Goal: Task Accomplishment & Management: Complete application form

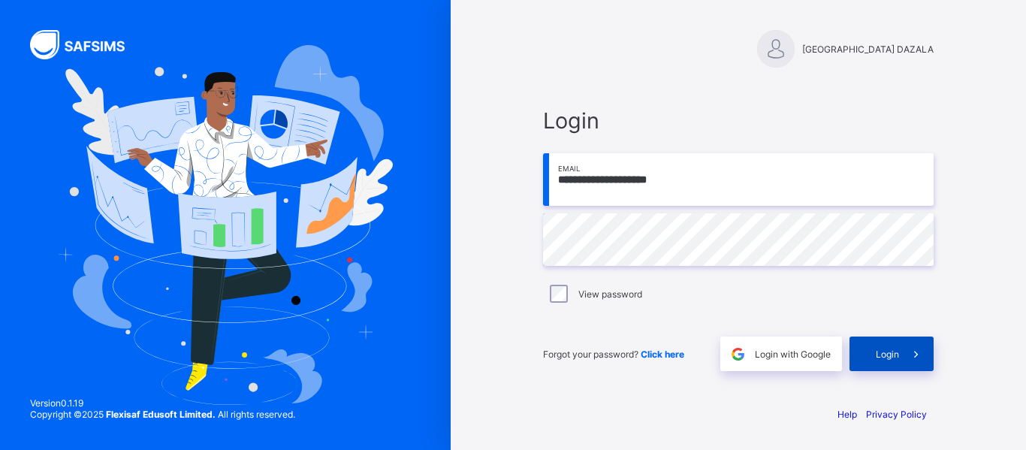
click at [885, 363] on div "Login" at bounding box center [891, 353] width 84 height 35
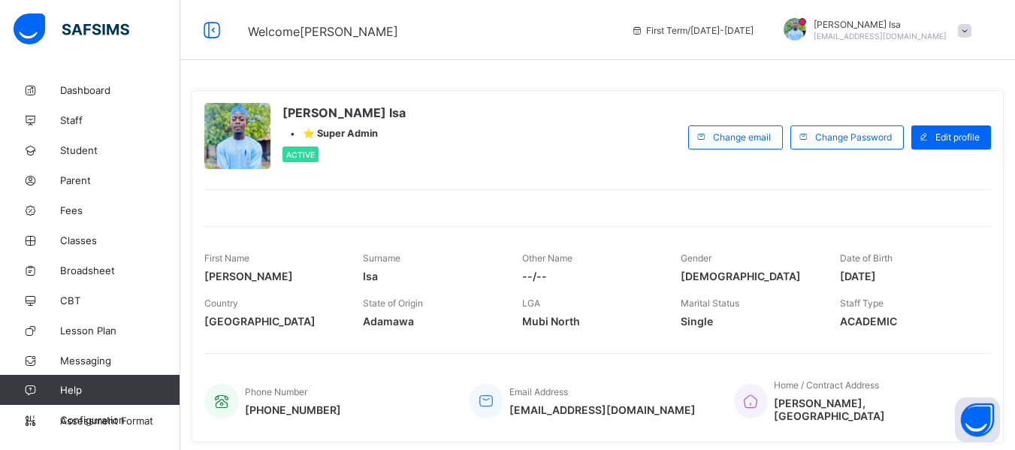
click at [291, 131] on div "• ⭐ Super Admin" at bounding box center [343, 133] width 123 height 11
click at [971, 29] on span at bounding box center [965, 31] width 14 height 14
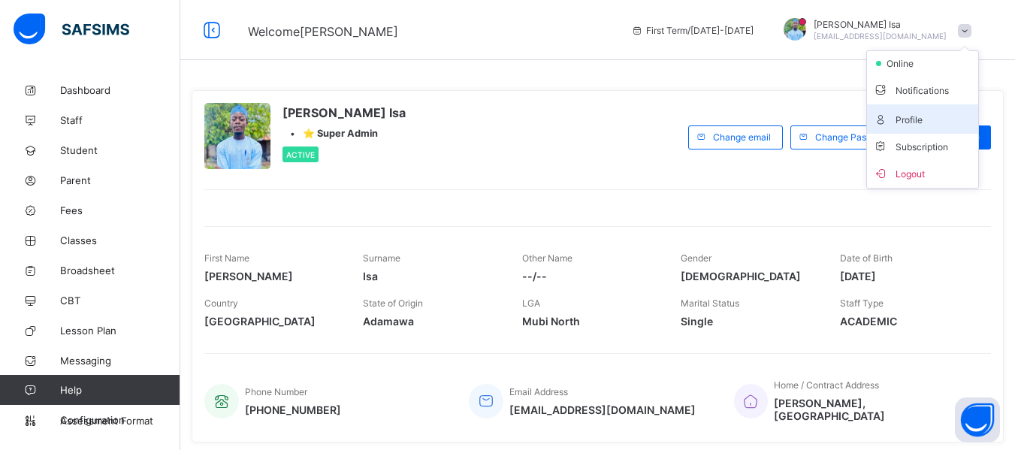
click at [928, 124] on span "Profile" at bounding box center [922, 118] width 99 height 17
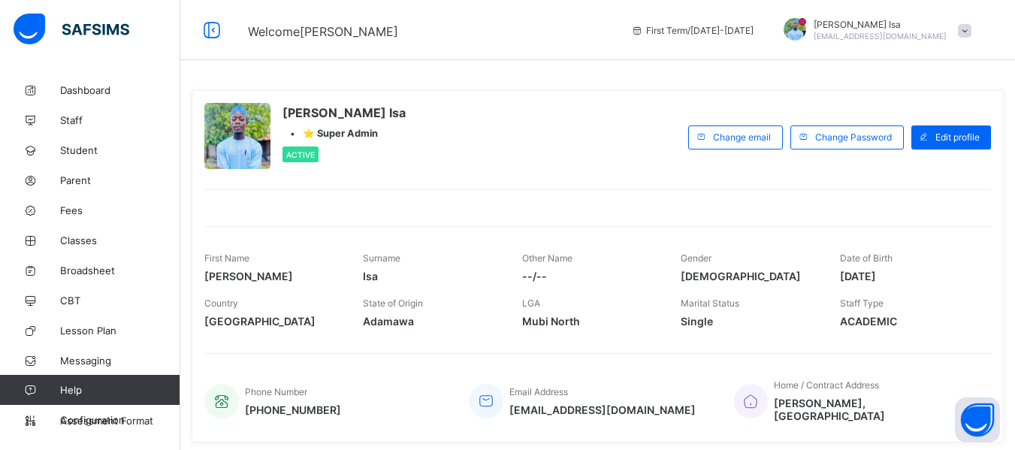
click at [946, 40] on span "[EMAIL_ADDRESS][DOMAIN_NAME]" at bounding box center [879, 36] width 133 height 9
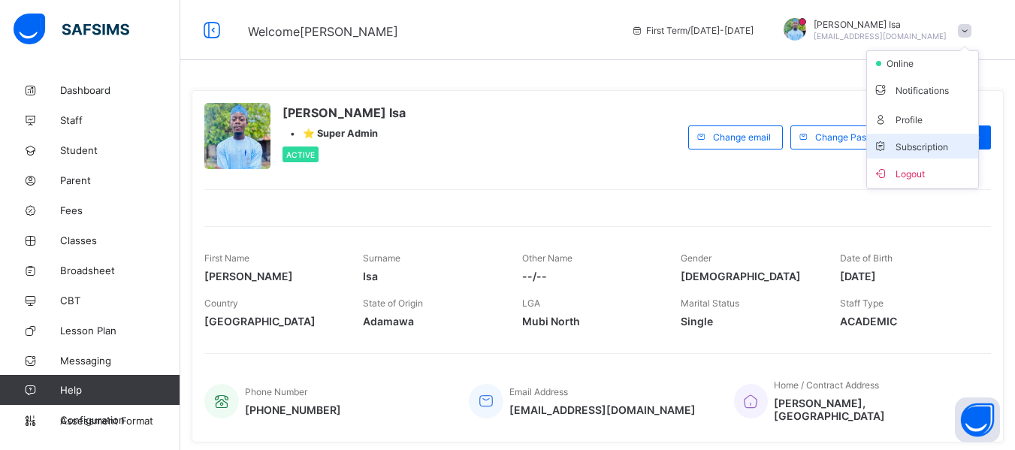
click at [934, 137] on li "Subscription" at bounding box center [922, 146] width 111 height 25
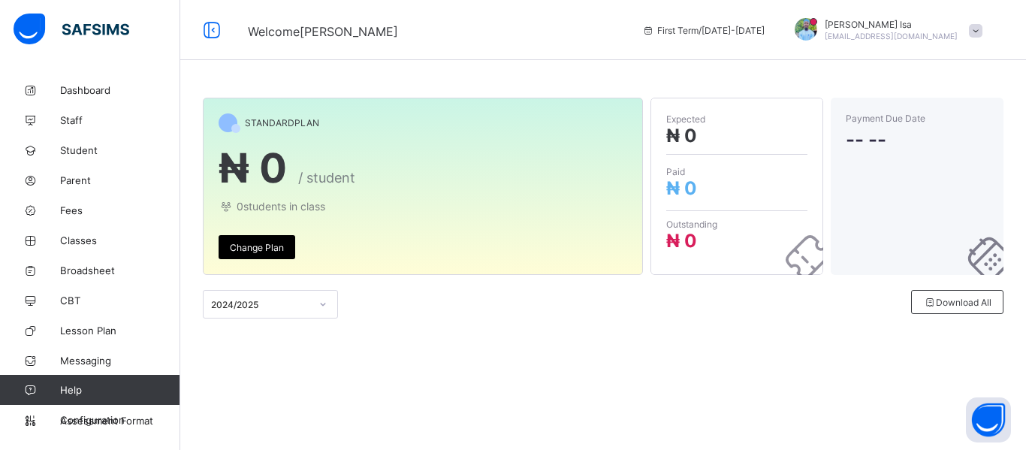
click at [56, 16] on img at bounding box center [72, 30] width 116 height 32
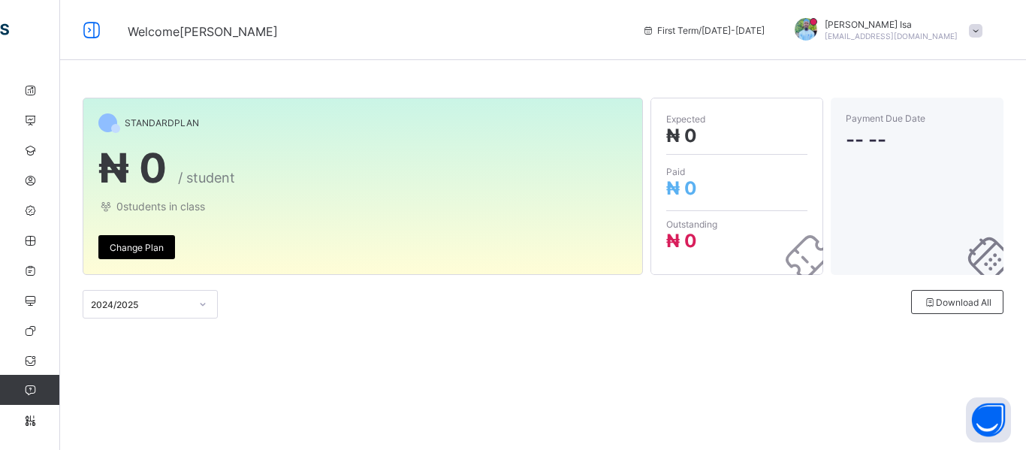
click at [87, 31] on icon at bounding box center [92, 31] width 26 height 22
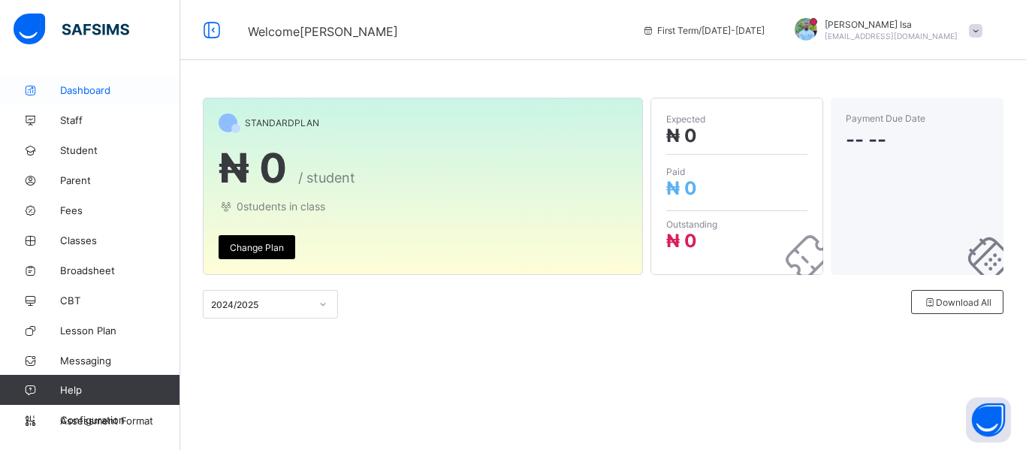
click at [82, 95] on span "Dashboard" at bounding box center [120, 90] width 120 height 12
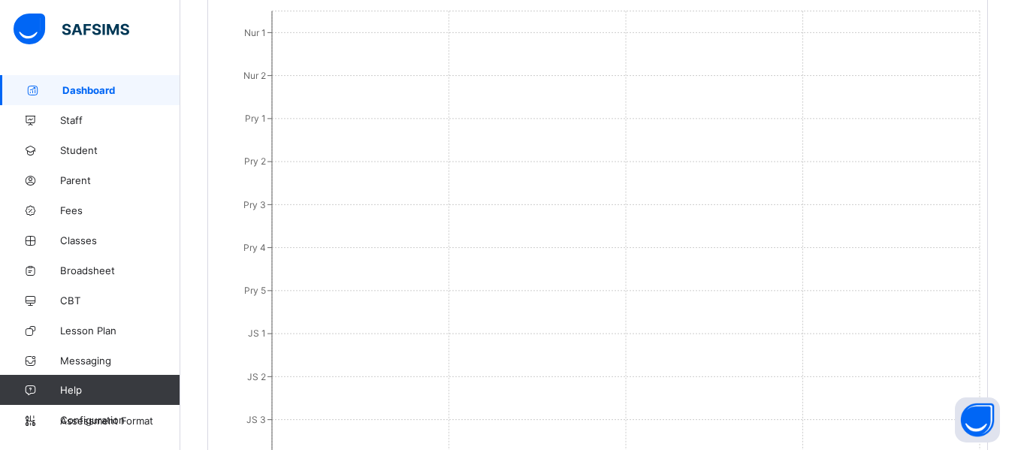
scroll to position [1163, 0]
click at [113, 153] on span "Student" at bounding box center [120, 150] width 120 height 12
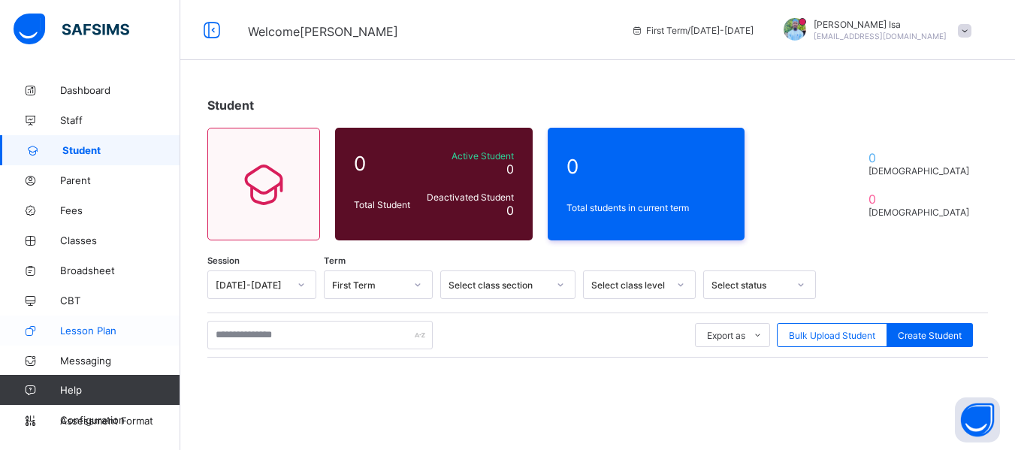
click at [122, 341] on link "Lesson Plan" at bounding box center [90, 330] width 180 height 30
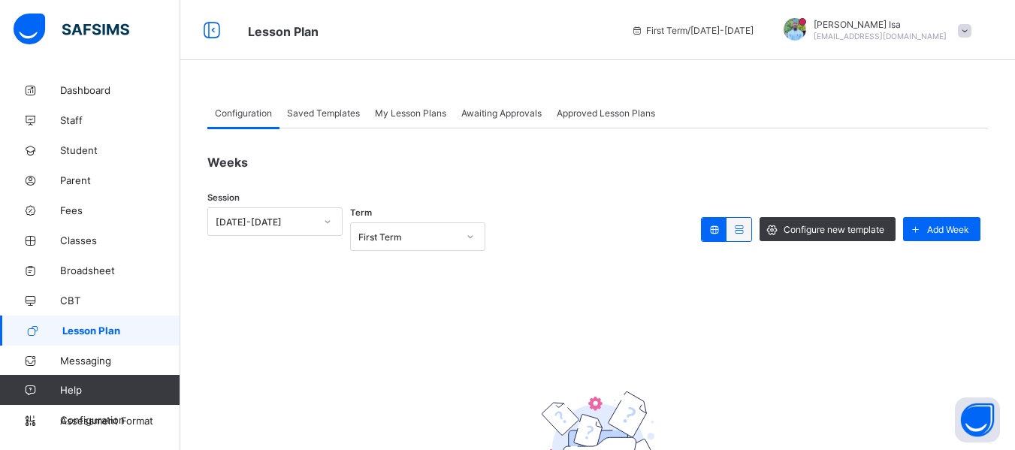
click at [122, 341] on link "Lesson Plan" at bounding box center [90, 330] width 180 height 30
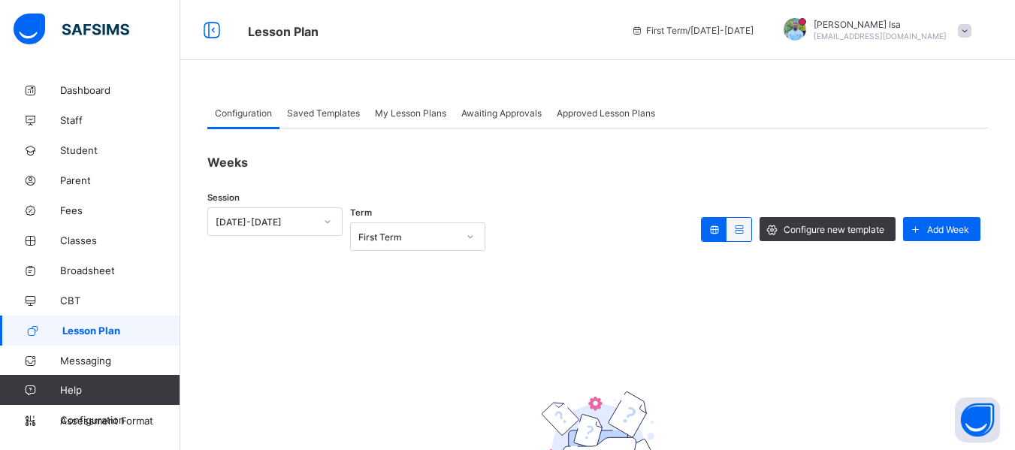
click at [478, 122] on div "Awaiting Approvals" at bounding box center [501, 113] width 95 height 30
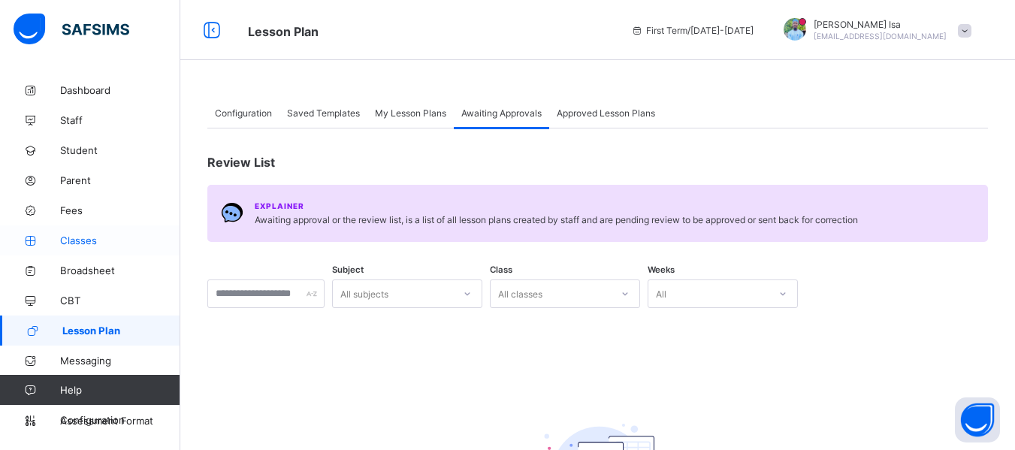
click at [102, 250] on link "Classes" at bounding box center [90, 240] width 180 height 30
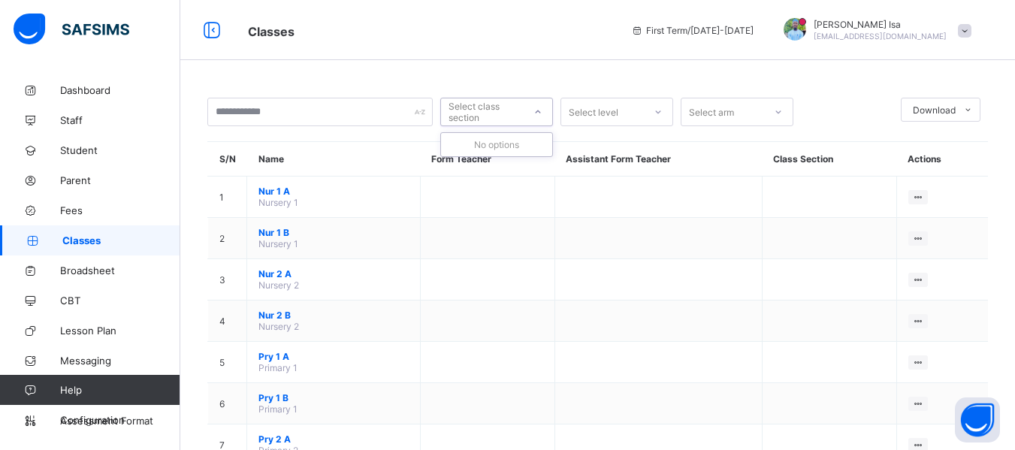
click at [548, 112] on div at bounding box center [538, 112] width 26 height 24
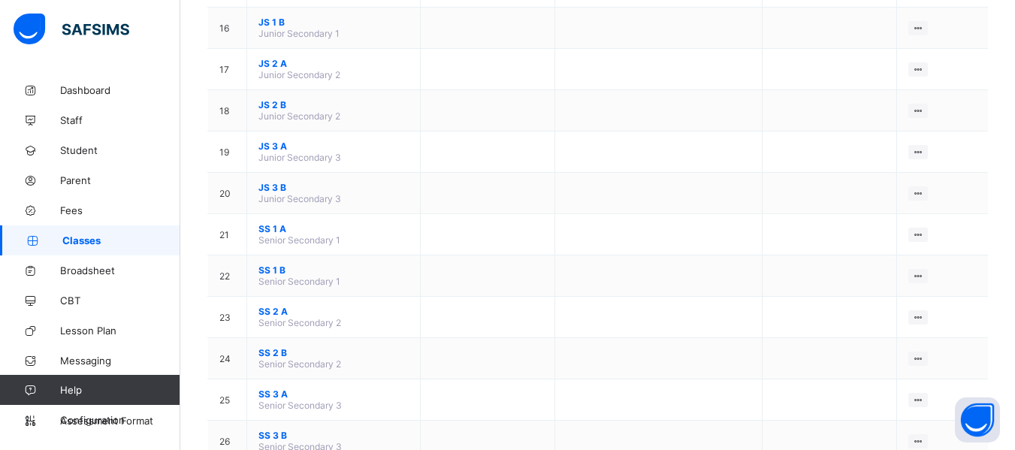
scroll to position [762, 0]
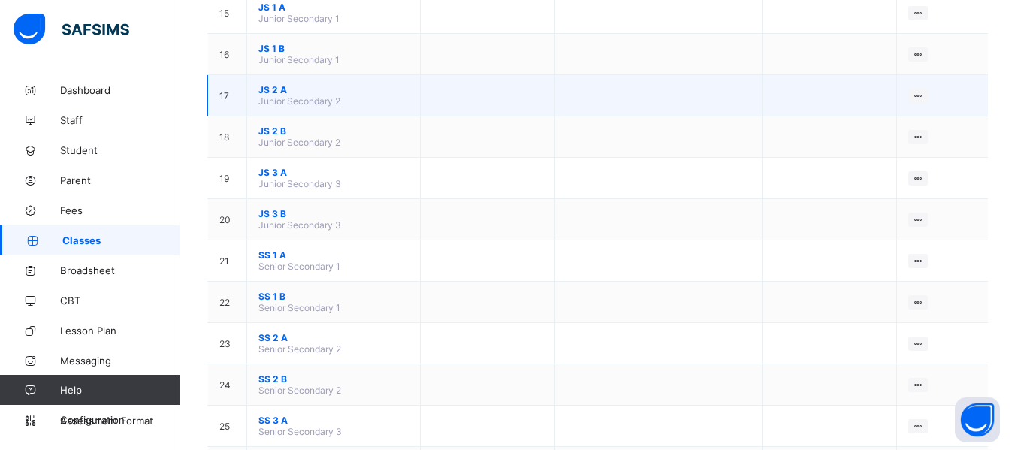
click at [236, 99] on td "17" at bounding box center [227, 95] width 39 height 41
click at [903, 126] on div "View Class" at bounding box center [878, 124] width 86 height 15
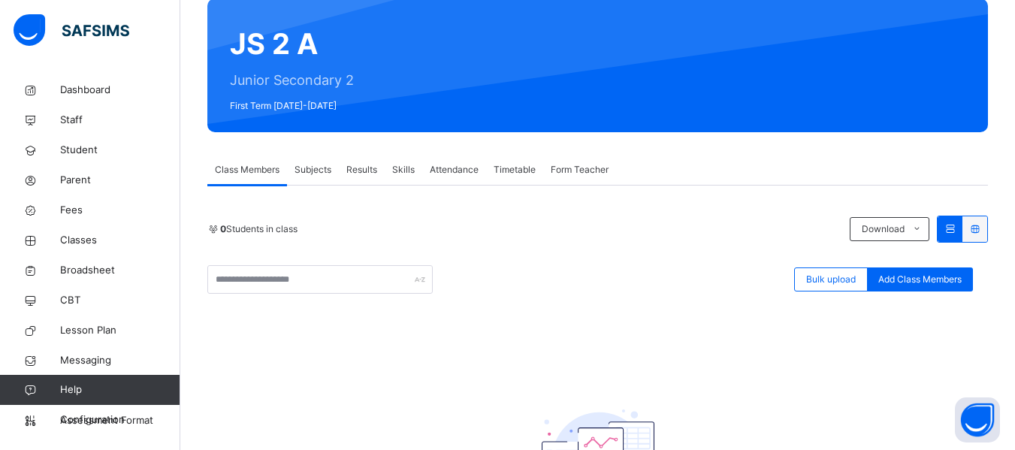
scroll to position [128, 0]
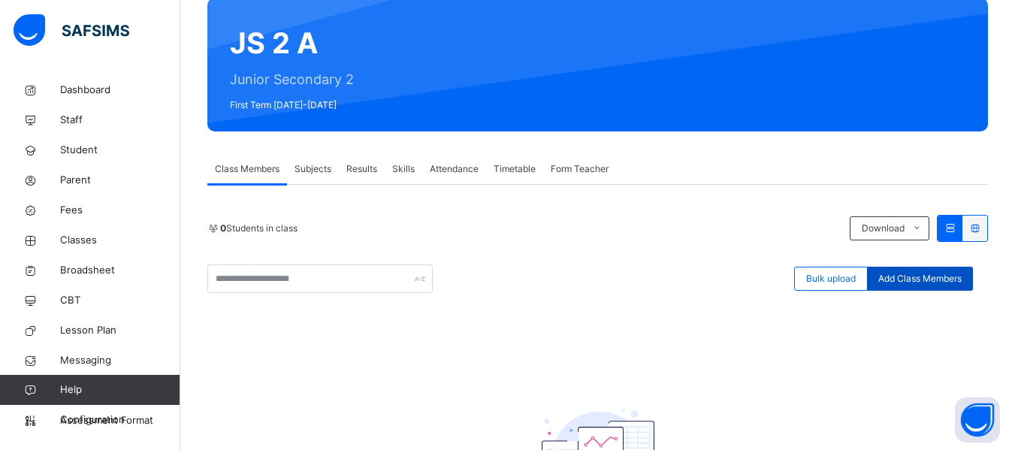
click at [958, 270] on div "Add Class Members" at bounding box center [920, 279] width 106 height 24
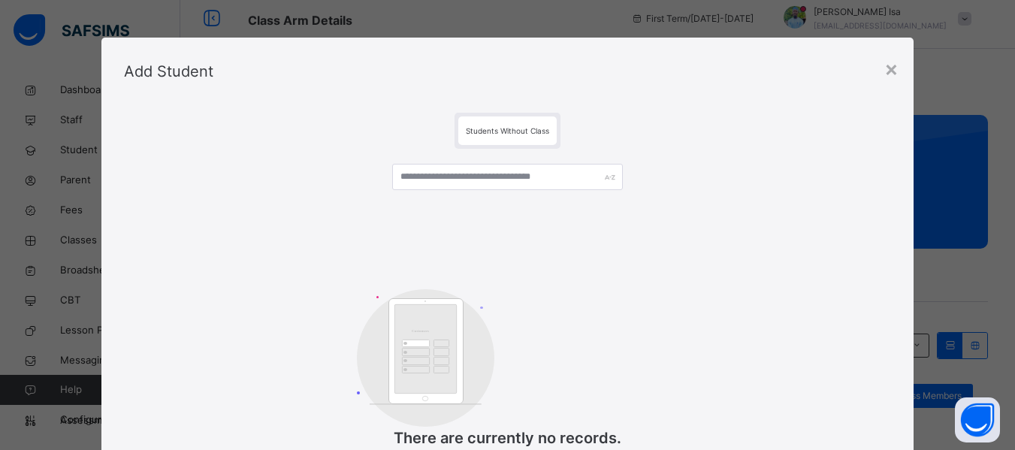
scroll to position [12, 0]
click at [519, 119] on div "Students Without Class" at bounding box center [507, 130] width 98 height 29
click at [892, 68] on div "×" at bounding box center [891, 69] width 14 height 32
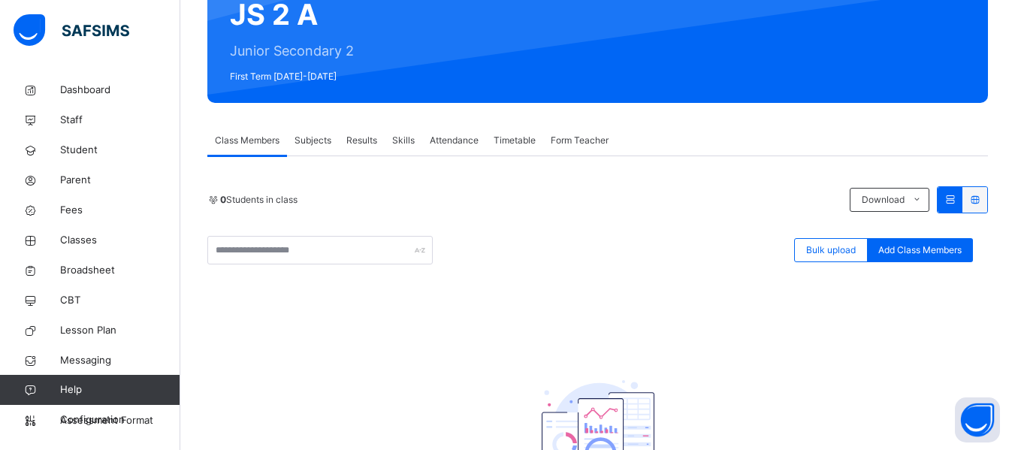
scroll to position [299, 0]
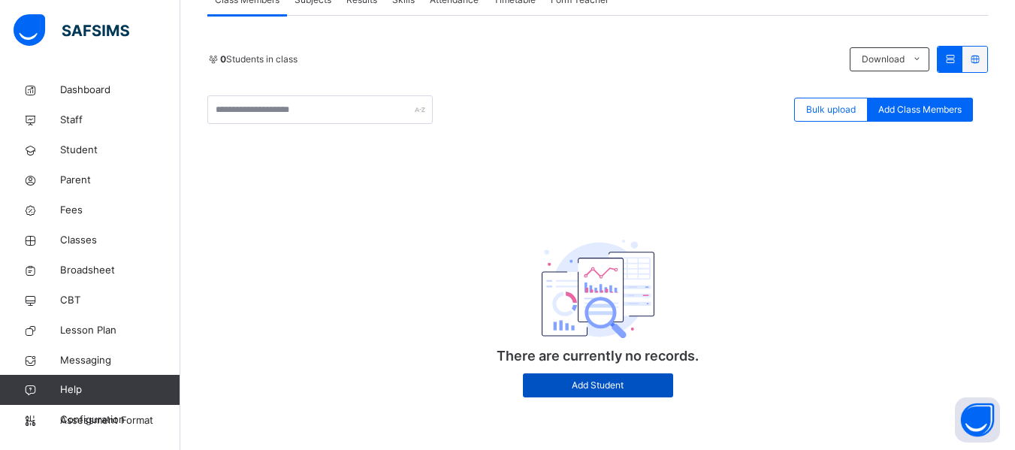
click at [620, 383] on span "Add Student" at bounding box center [598, 385] width 128 height 14
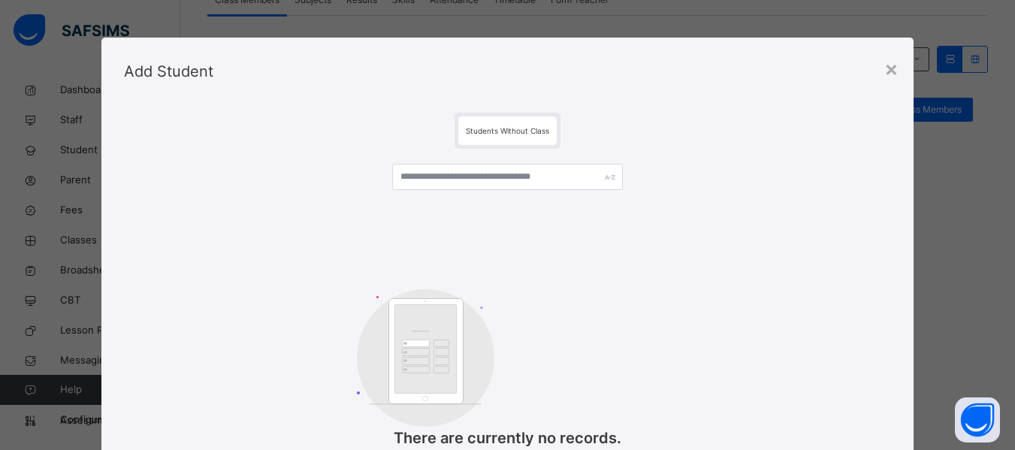
scroll to position [0, 0]
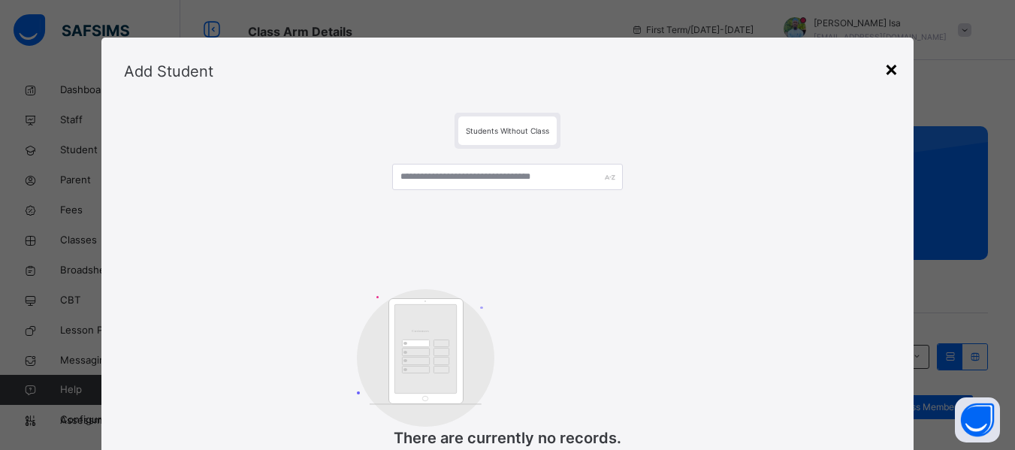
click at [887, 74] on div "×" at bounding box center [891, 69] width 14 height 32
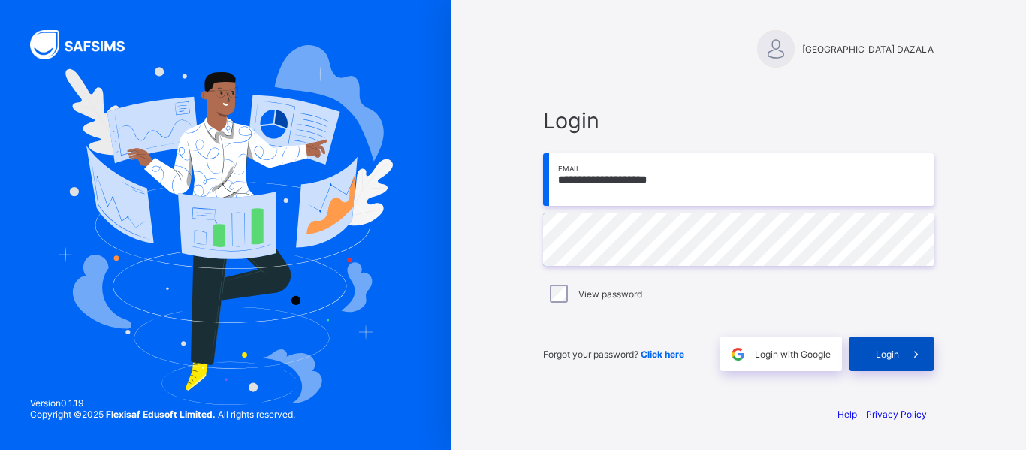
click at [894, 361] on div "Login" at bounding box center [891, 353] width 84 height 35
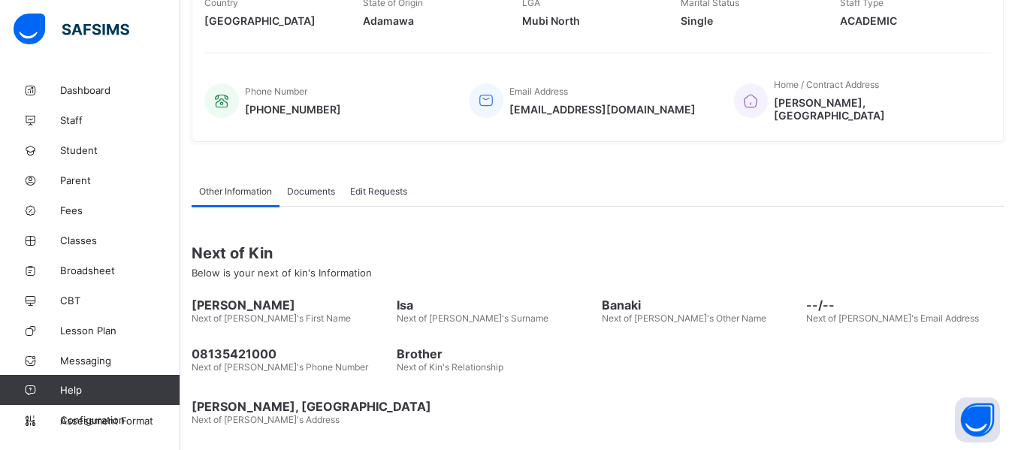
scroll to position [301, 0]
click at [979, 424] on button "Open asap" at bounding box center [976, 419] width 45 height 45
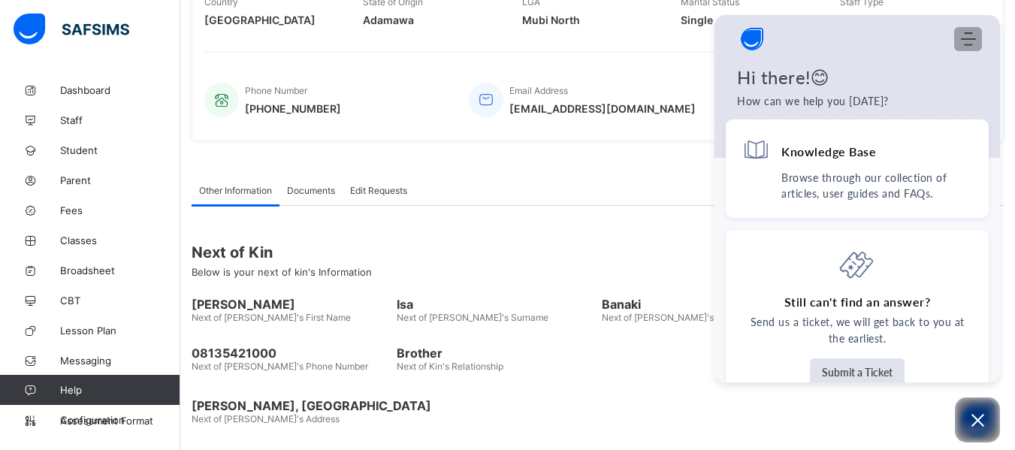
click at [968, 35] on icon "Modules Menu" at bounding box center [968, 39] width 15 height 15
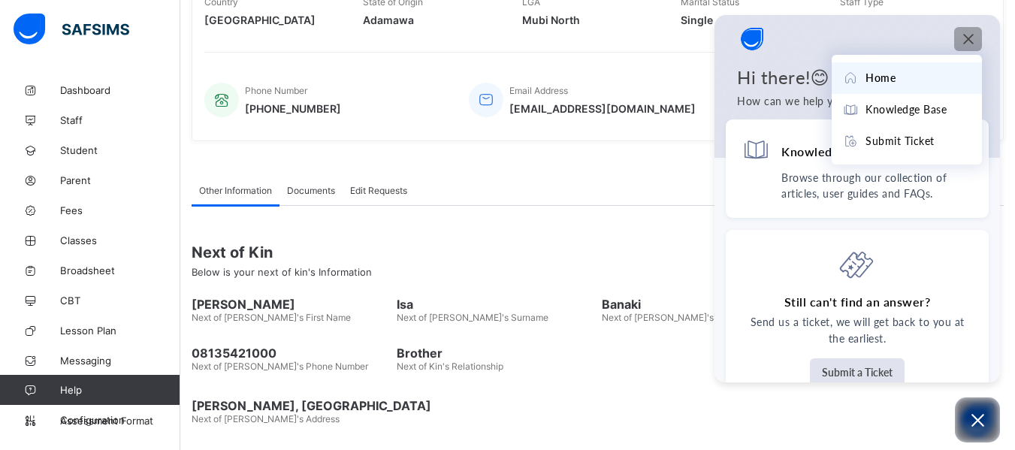
click at [920, 83] on div "Home" at bounding box center [907, 78] width 128 height 17
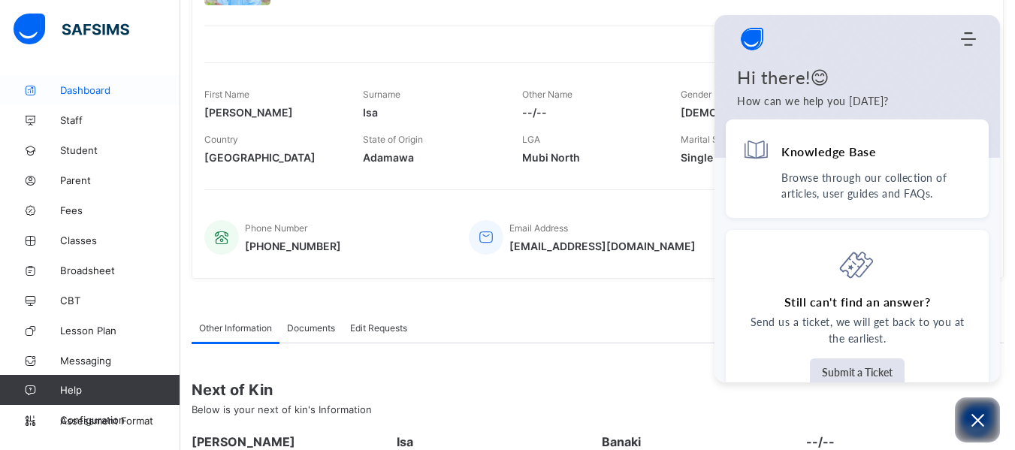
scroll to position [0, 0]
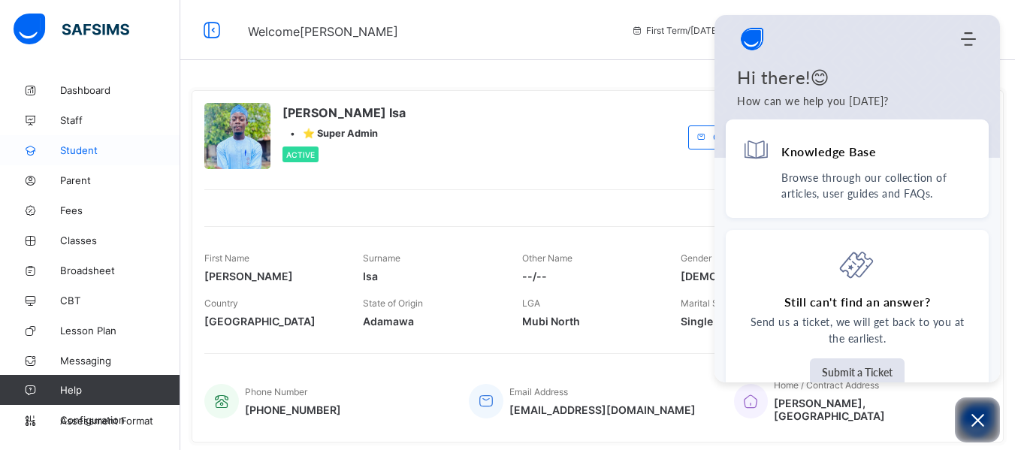
click at [83, 146] on span "Student" at bounding box center [120, 150] width 120 height 12
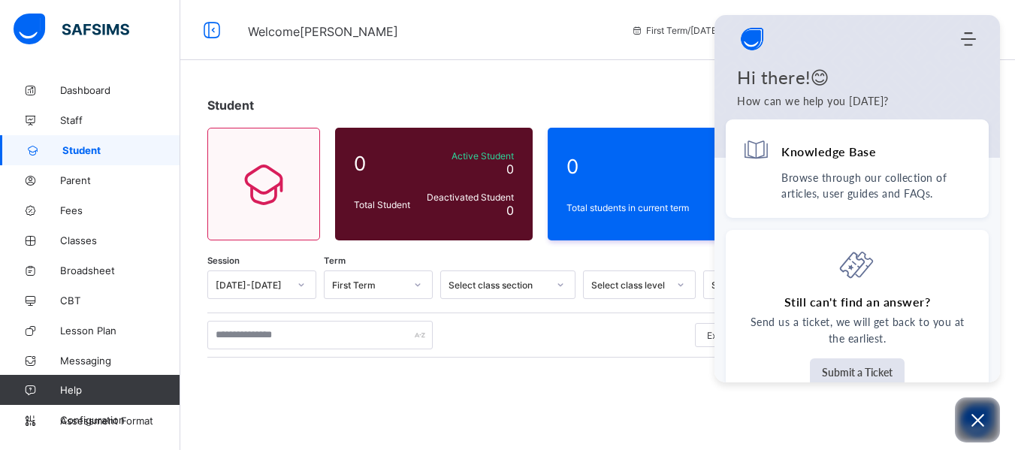
click at [479, 82] on div "Student 0 Total Student Active Student 0 Deactivated Student 0 0 Total students…" at bounding box center [597, 374] width 834 height 599
click at [559, 82] on div "Student 0 Total Student Active Student 0 Deactivated Student 0 0 Total students…" at bounding box center [597, 374] width 834 height 599
click at [294, 290] on div at bounding box center [301, 285] width 26 height 24
click at [294, 288] on div at bounding box center [301, 285] width 26 height 24
click at [493, 344] on div "Export as Pdf Report Excel Report Excel Report (LMS) Bulk Upload Student Create…" at bounding box center [597, 335] width 780 height 29
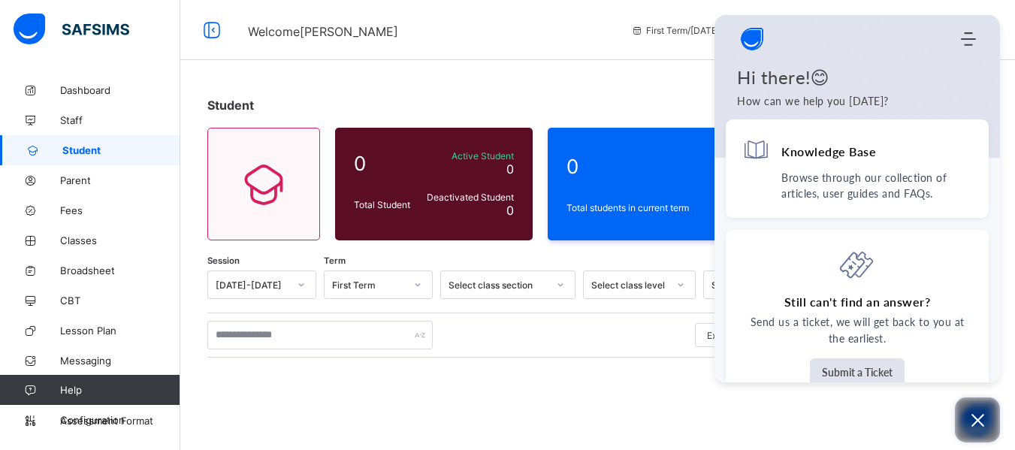
click at [988, 421] on button "Open asap" at bounding box center [976, 419] width 45 height 45
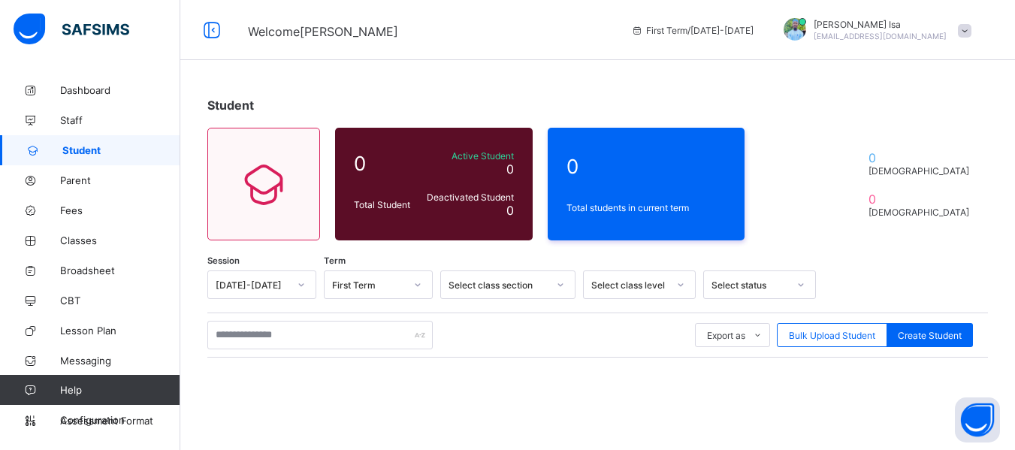
click at [796, 285] on icon at bounding box center [800, 284] width 9 height 15
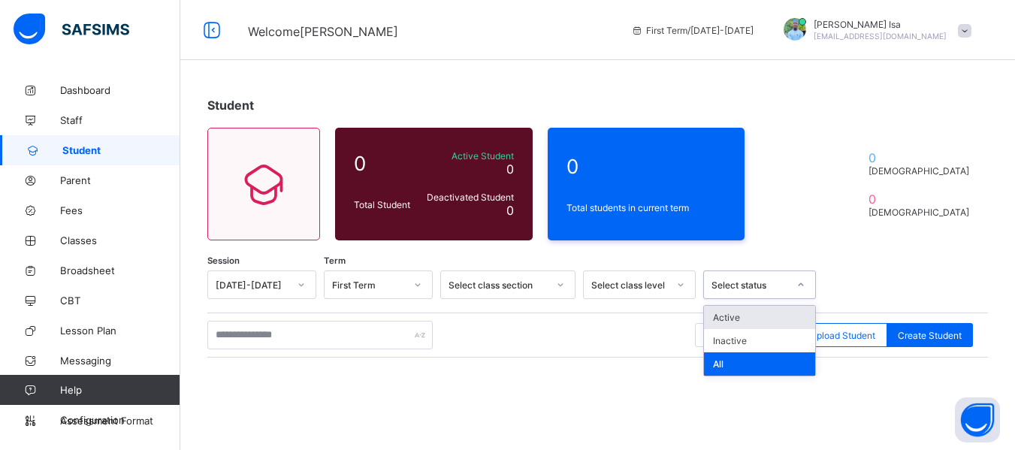
click at [796, 285] on icon at bounding box center [800, 284] width 9 height 15
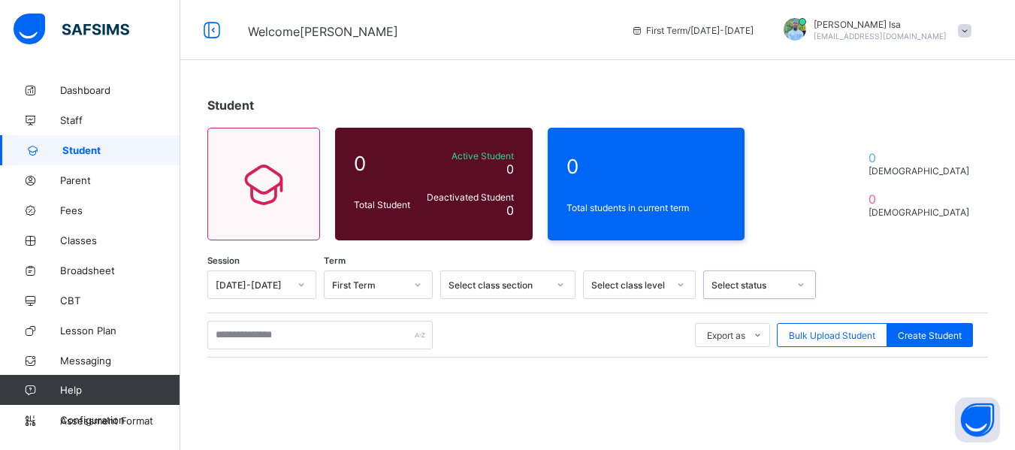
click at [796, 285] on icon at bounding box center [800, 284] width 9 height 15
click at [947, 334] on span "Create Student" at bounding box center [929, 335] width 64 height 11
select select "**"
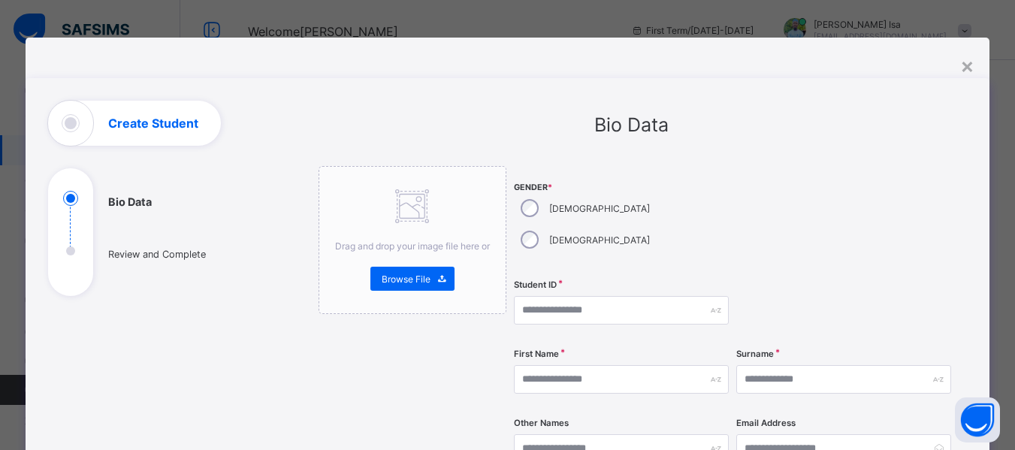
click at [533, 204] on div "[DEMOGRAPHIC_DATA]" at bounding box center [584, 208] width 140 height 32
click at [610, 224] on div "[DEMOGRAPHIC_DATA]" at bounding box center [584, 240] width 140 height 32
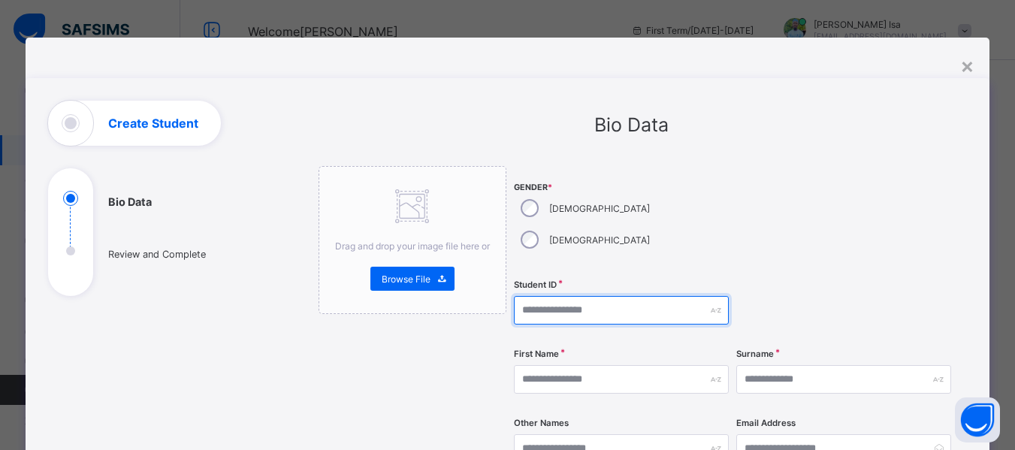
click at [656, 296] on input "text" at bounding box center [621, 310] width 215 height 29
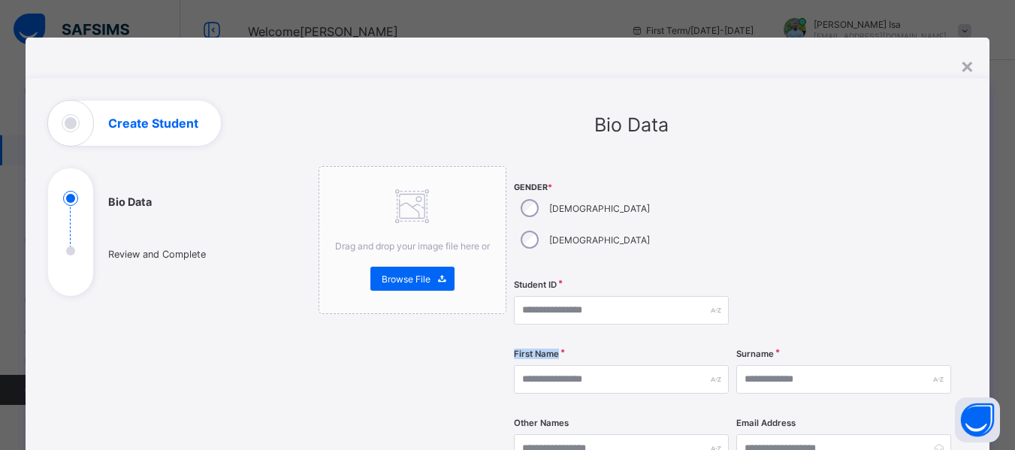
drag, startPoint x: 608, startPoint y: 333, endPoint x: 611, endPoint y: 350, distance: 17.5
click at [611, 350] on div "First Name" at bounding box center [621, 379] width 215 height 62
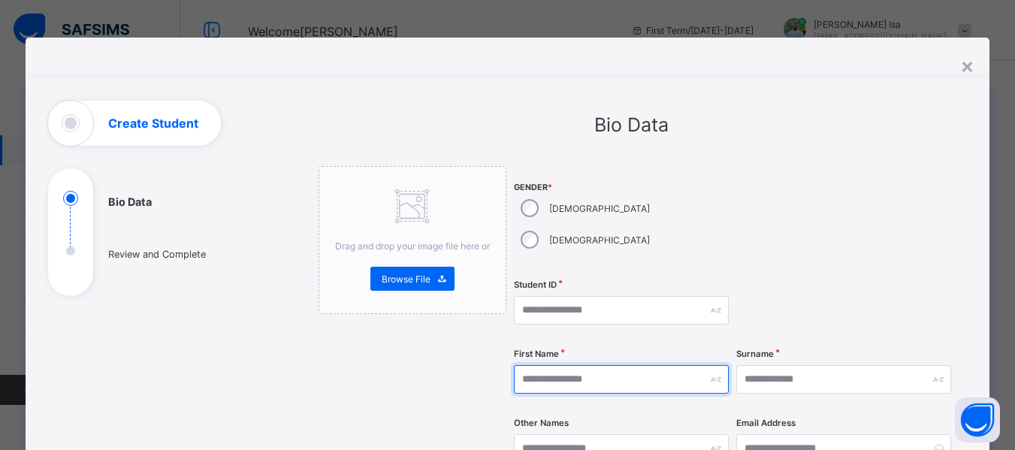
click at [611, 365] on input "text" at bounding box center [621, 379] width 215 height 29
type input "*****"
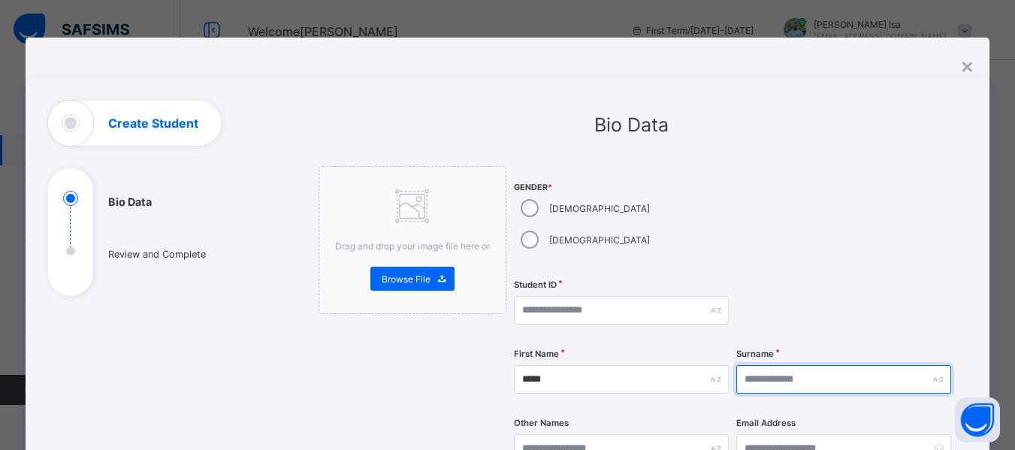
click at [775, 365] on input "text" at bounding box center [843, 379] width 215 height 29
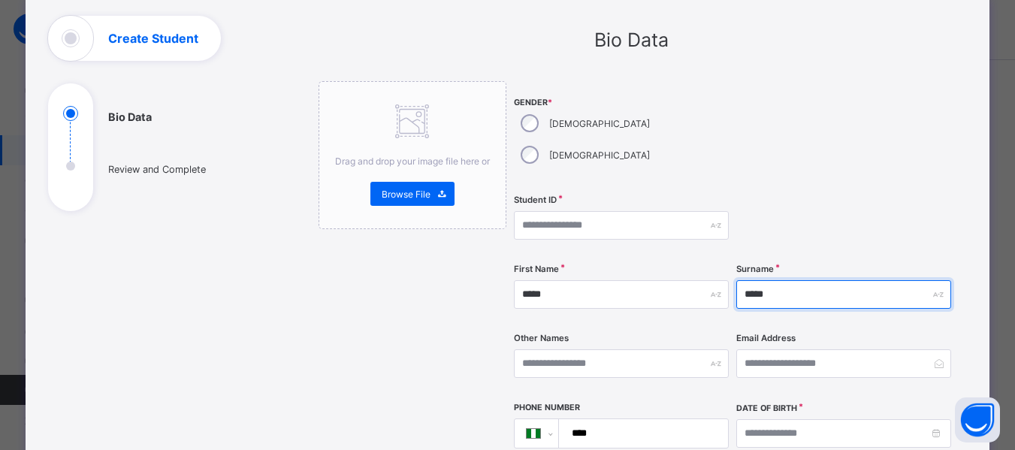
scroll to position [86, 0]
type input "*****"
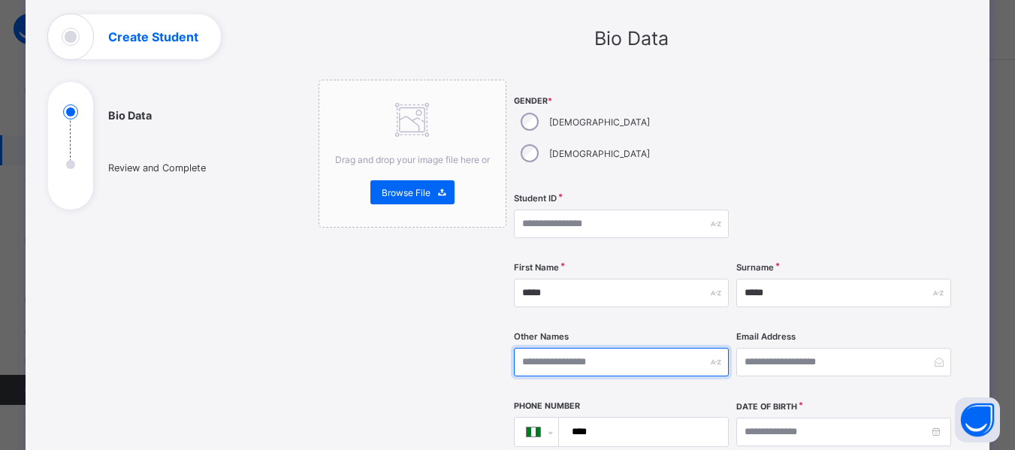
click at [604, 348] on input "text" at bounding box center [621, 362] width 215 height 29
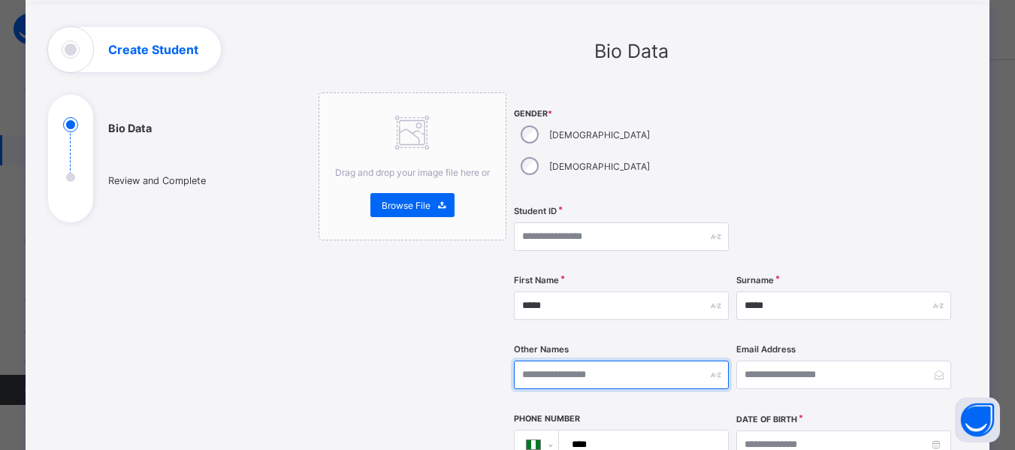
scroll to position [0, 0]
